Goal: Information Seeking & Learning: Learn about a topic

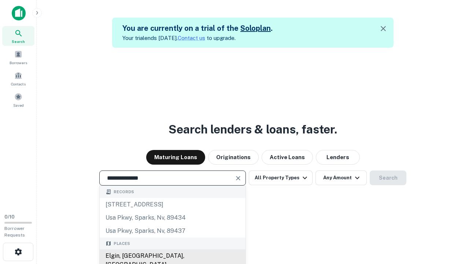
click at [172, 256] on div "Elgin, [GEOGRAPHIC_DATA], [GEOGRAPHIC_DATA]" at bounding box center [173, 260] width 146 height 22
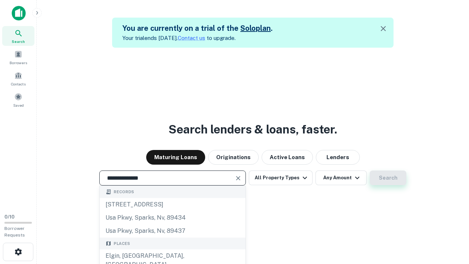
type input "**********"
click at [388, 178] on button "Search" at bounding box center [387, 177] width 37 height 15
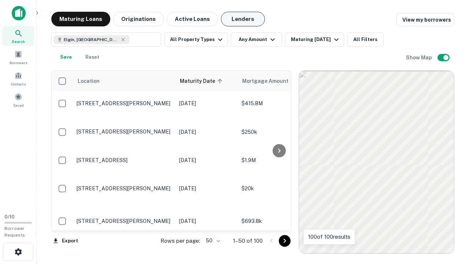
click at [243, 19] on button "Lenders" at bounding box center [243, 19] width 44 height 15
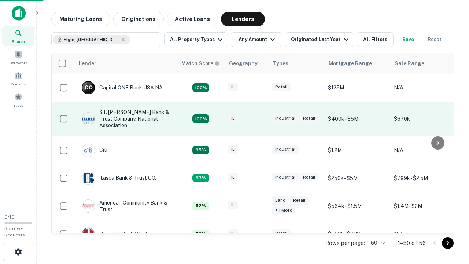
click at [260, 119] on div "IL" at bounding box center [246, 119] width 37 height 10
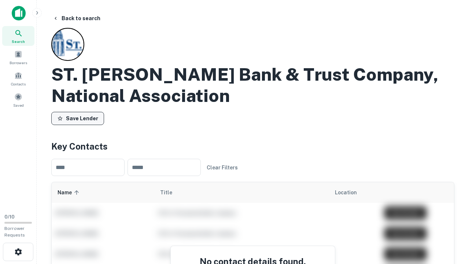
click at [78, 118] on button "Save Lender" at bounding box center [77, 118] width 53 height 13
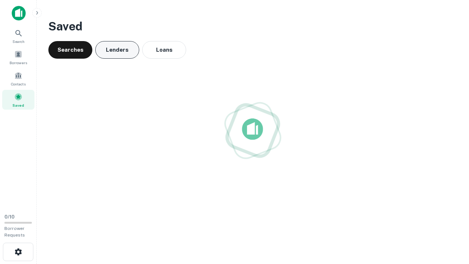
click at [117, 50] on button "Lenders" at bounding box center [117, 50] width 44 height 18
